Goal: Check status: Check status

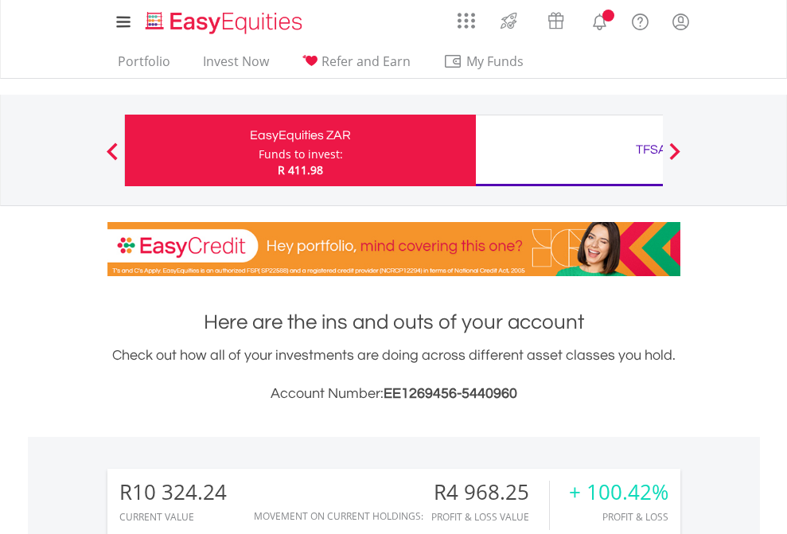
scroll to position [153, 250]
click at [258, 150] on div "Funds to invest:" at bounding box center [300, 154] width 84 height 16
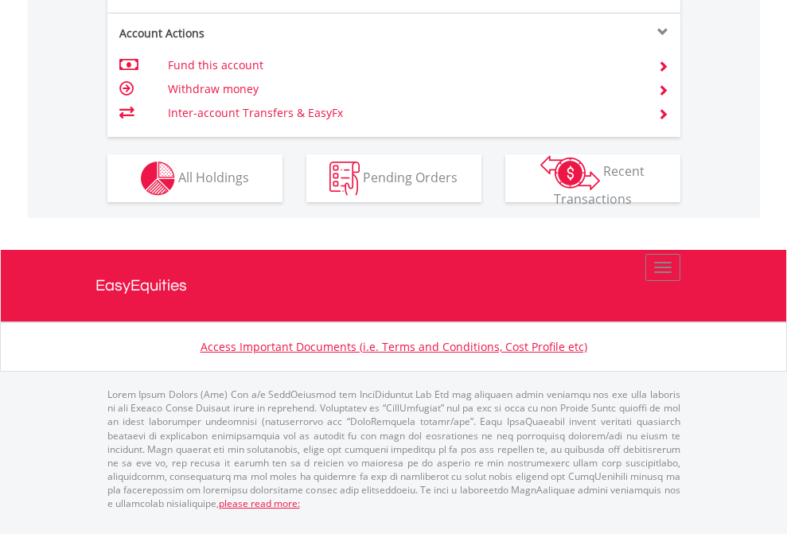
scroll to position [1556, 0]
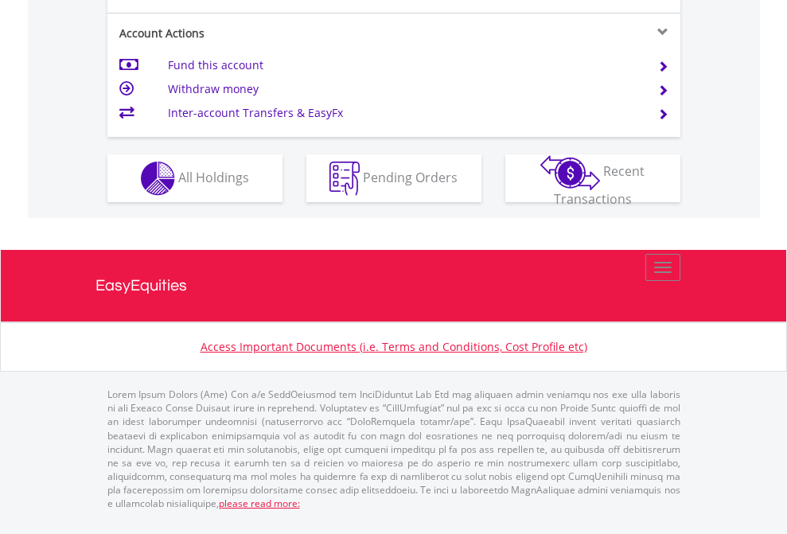
scroll to position [1556, 0]
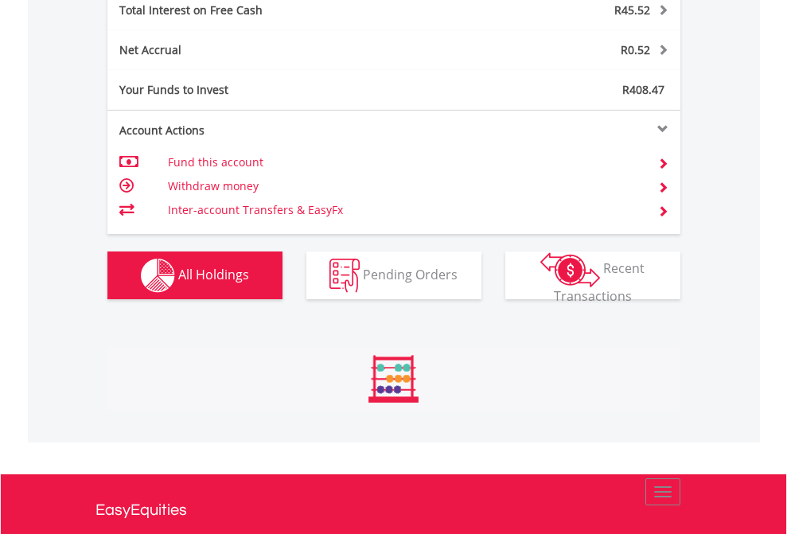
scroll to position [153, 250]
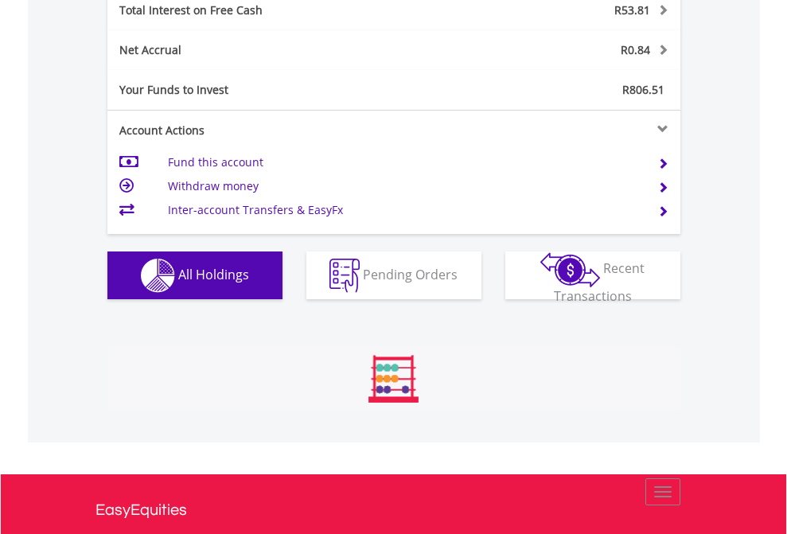
scroll to position [1832, 0]
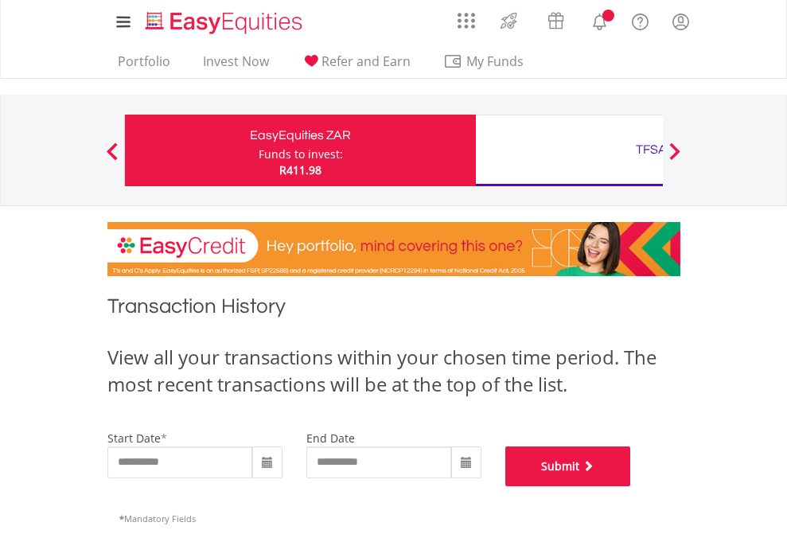
click at [631, 486] on button "Submit" at bounding box center [568, 466] width 126 height 40
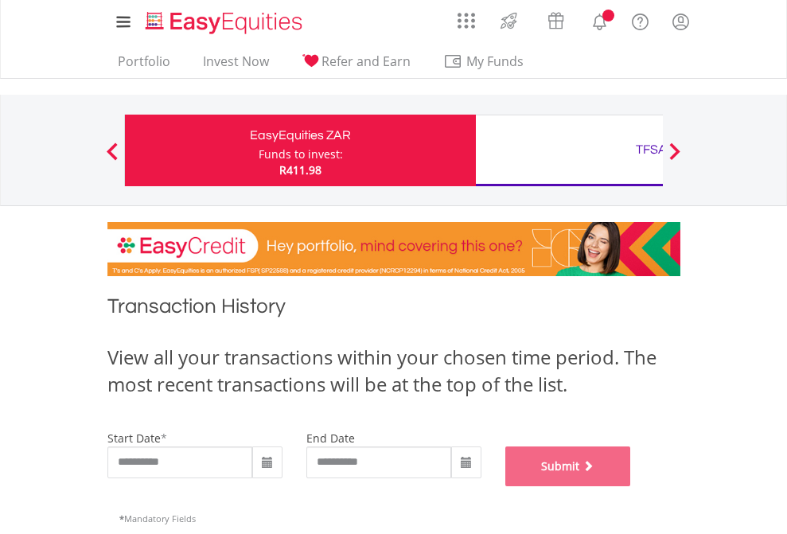
scroll to position [645, 0]
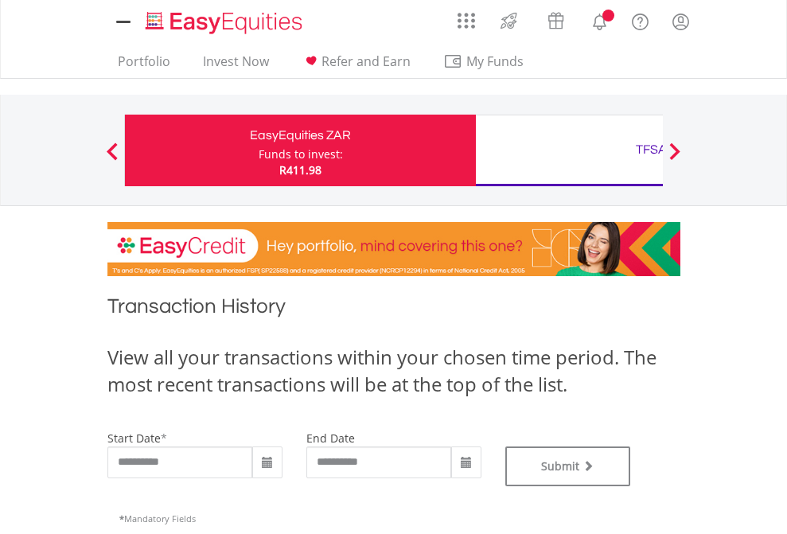
click at [569, 150] on div "TFSA" at bounding box center [651, 149] width 332 height 22
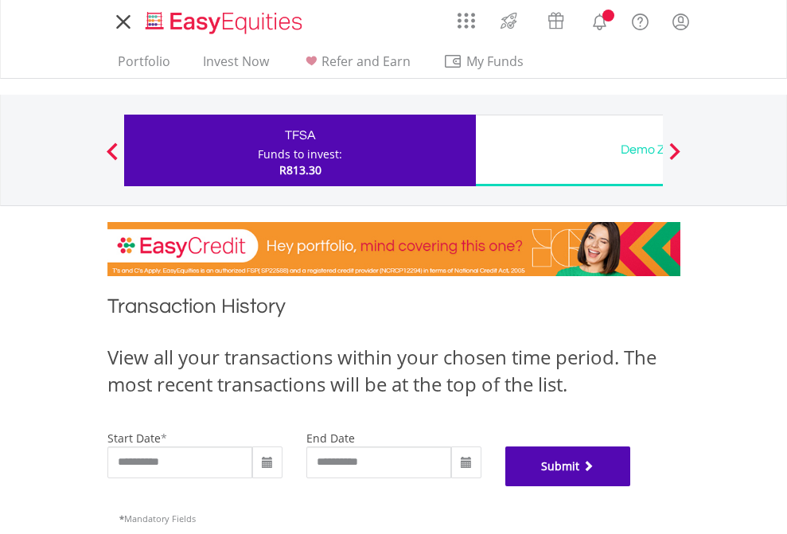
click at [631, 486] on button "Submit" at bounding box center [568, 466] width 126 height 40
